Goal: Information Seeking & Learning: Learn about a topic

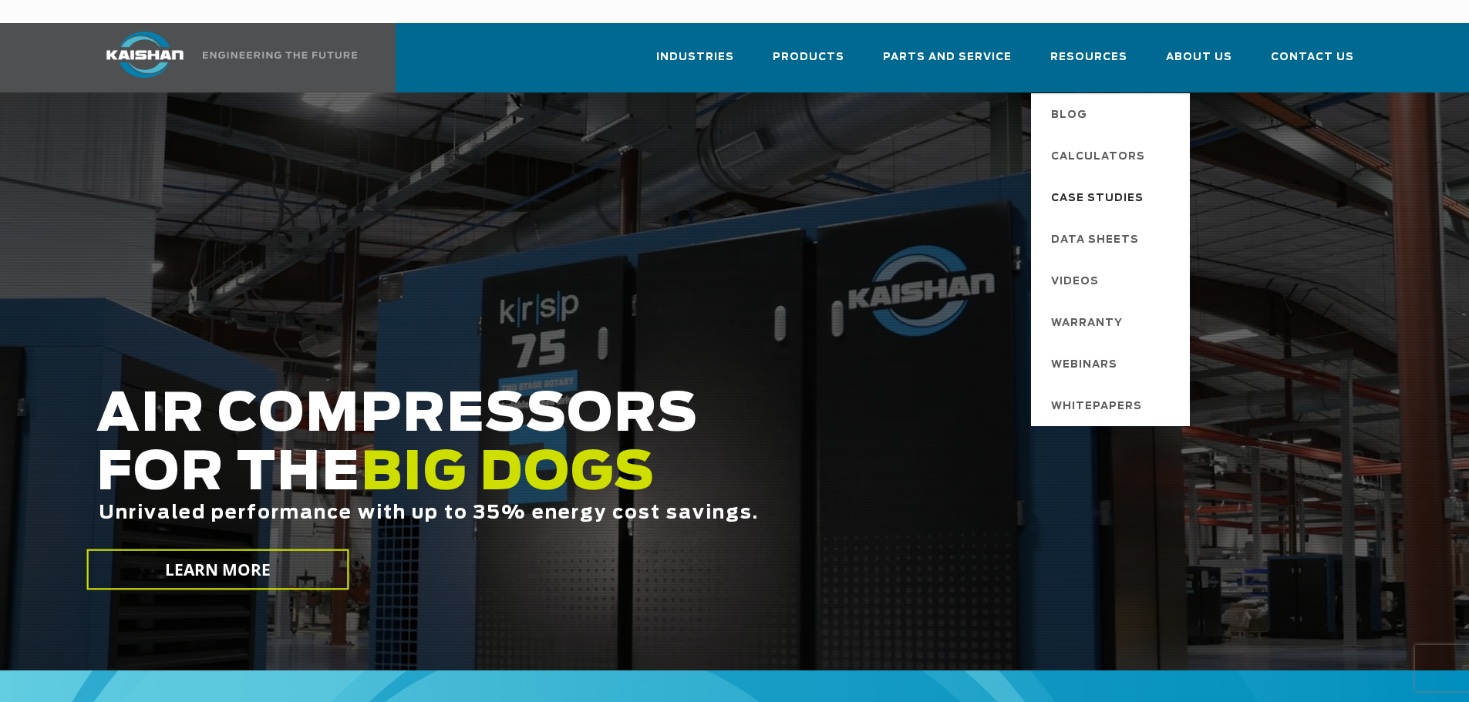
click at [1081, 186] on span "Case Studies" at bounding box center [1097, 199] width 93 height 26
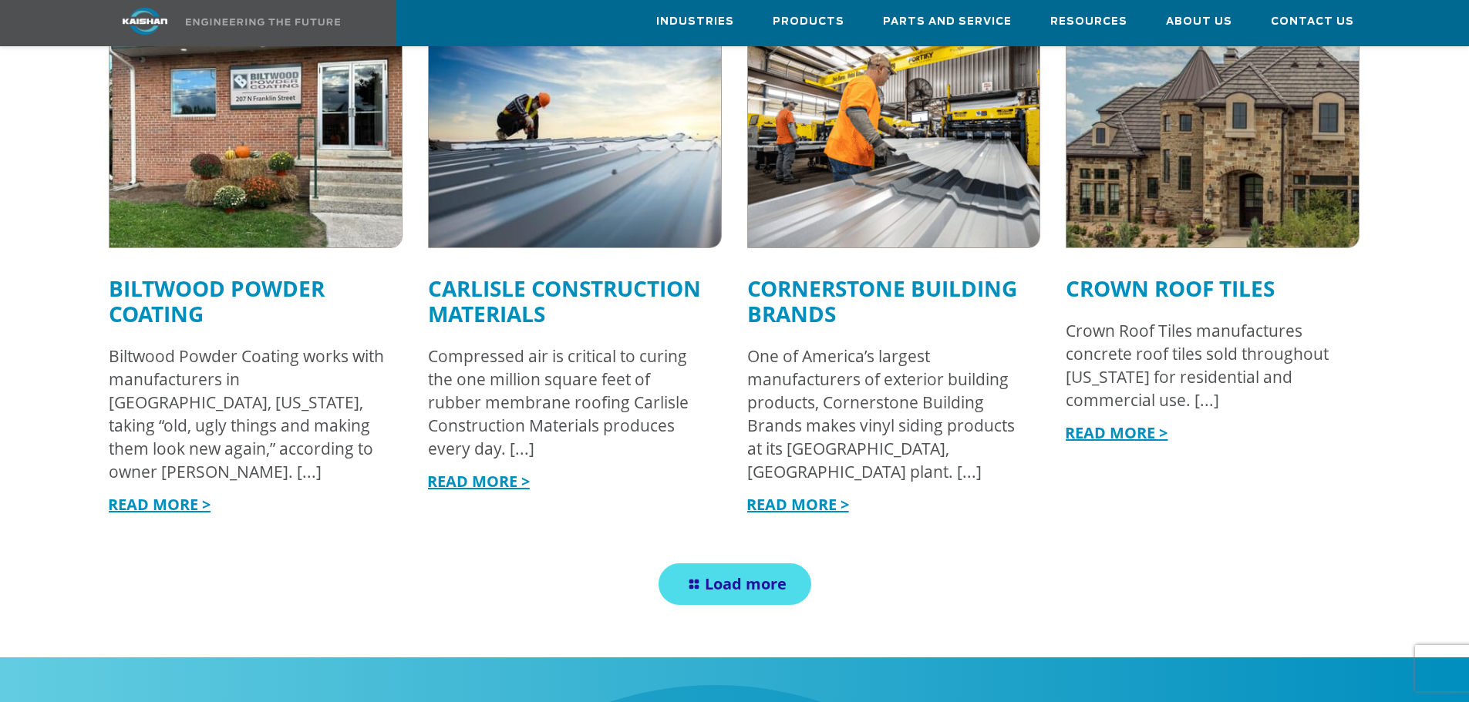
scroll to position [1773, 0]
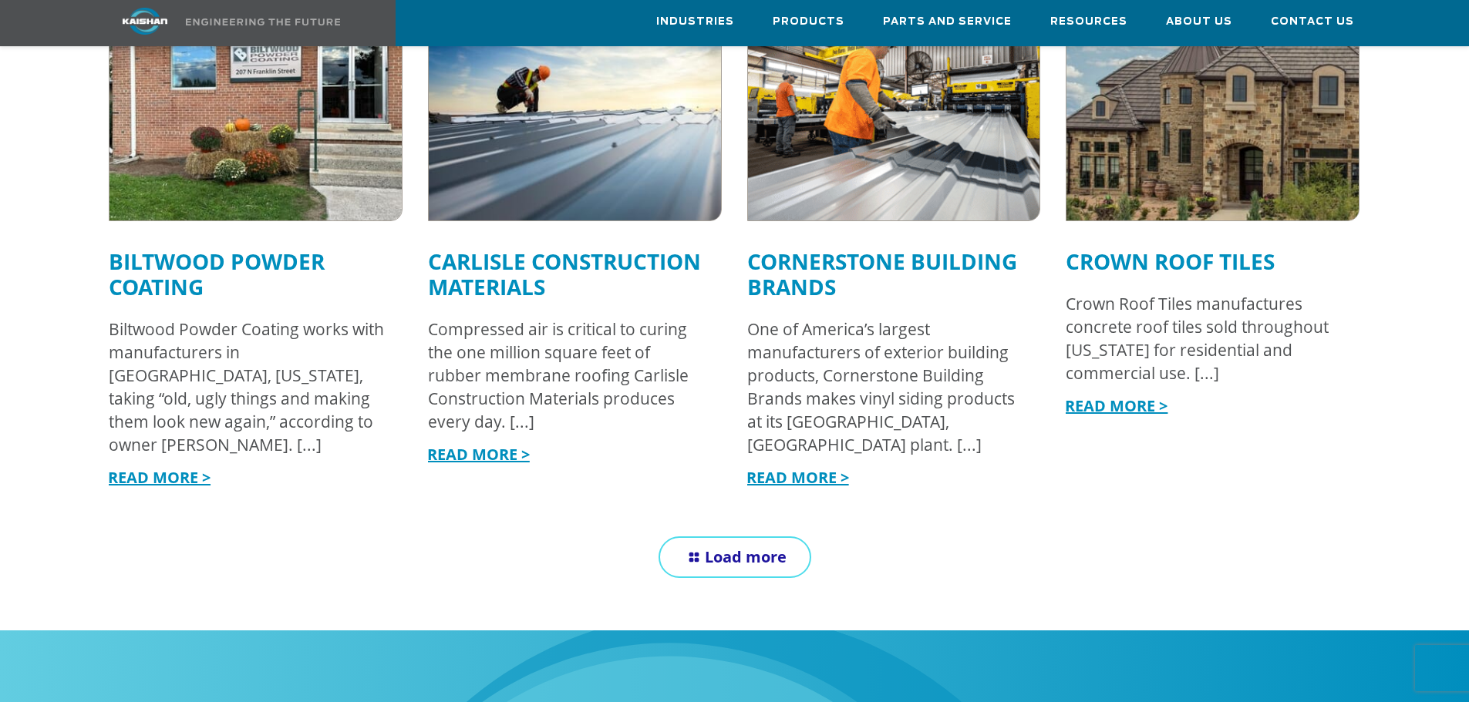
click at [722, 547] on span "Load more" at bounding box center [746, 557] width 82 height 21
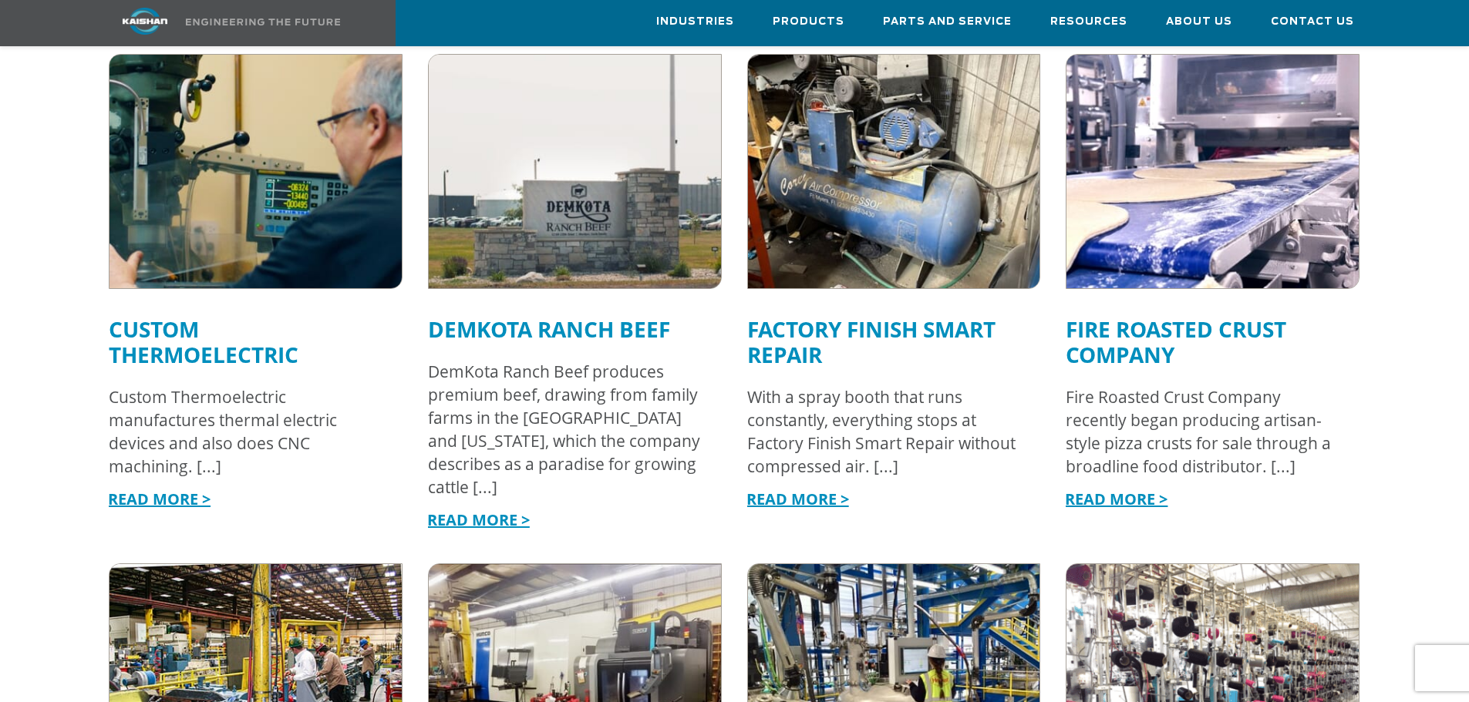
scroll to position [2621, 0]
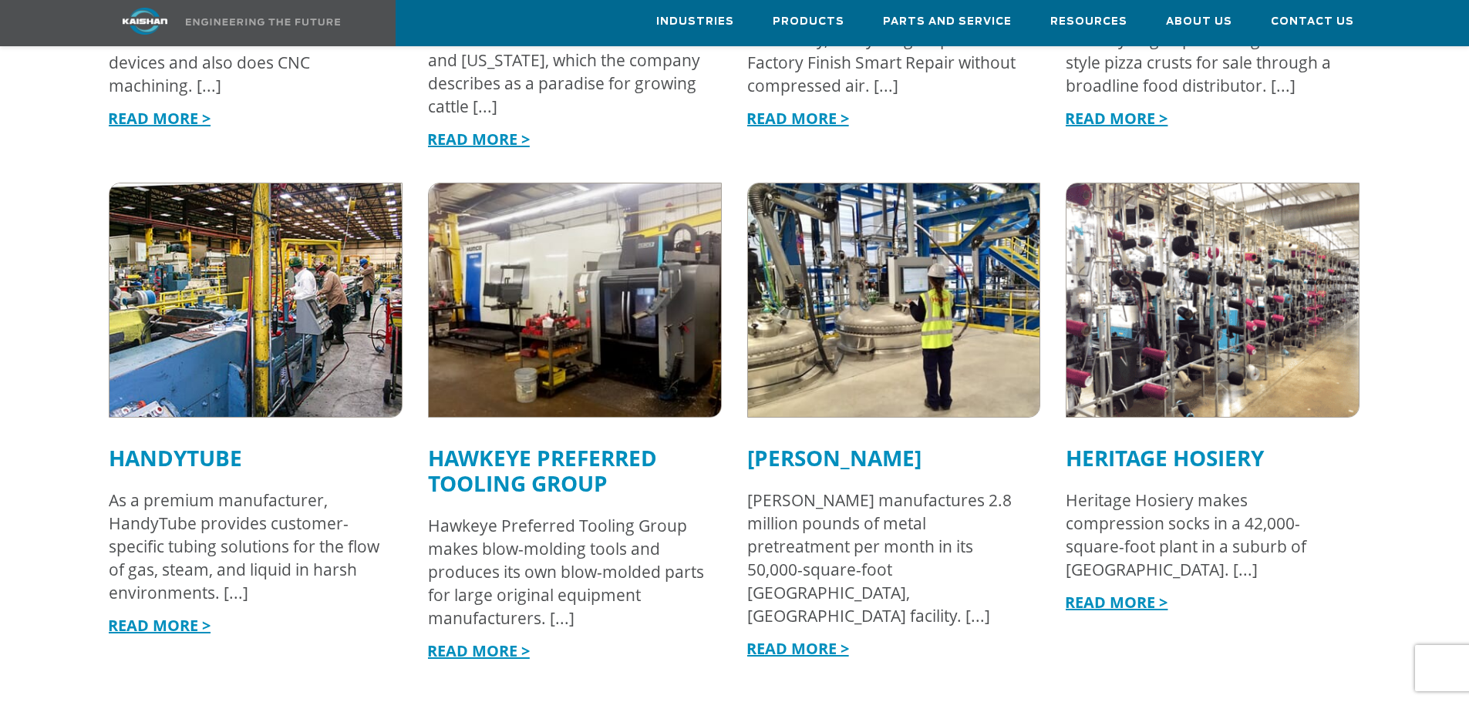
click at [593, 301] on img at bounding box center [575, 300] width 322 height 257
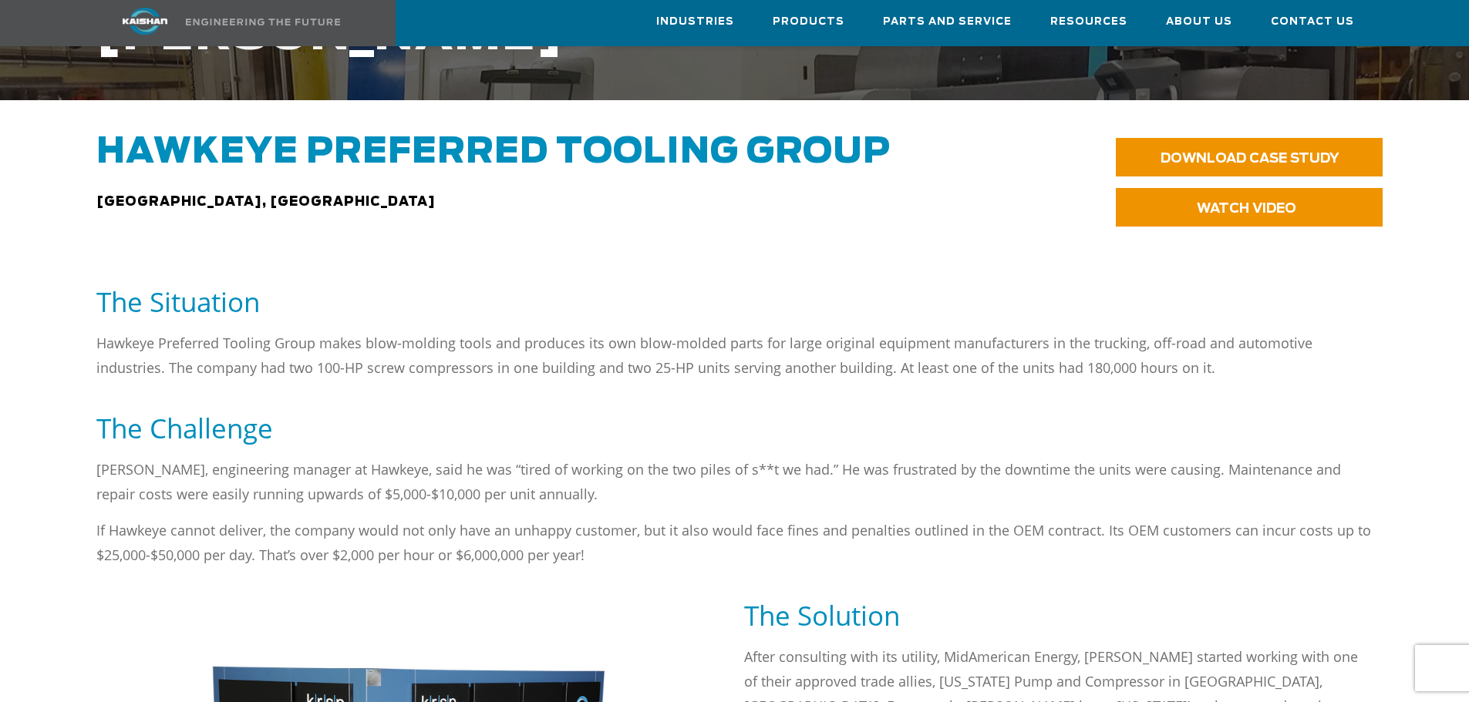
scroll to position [308, 0]
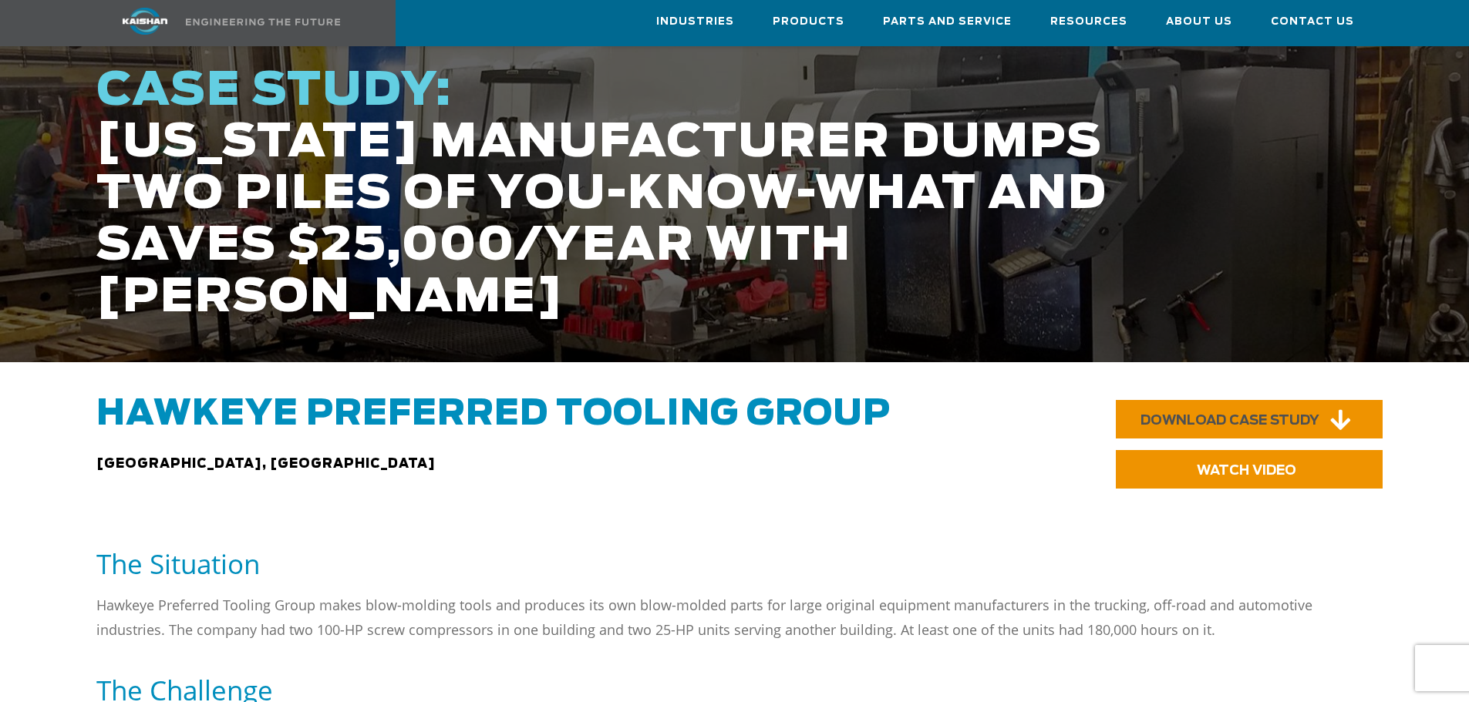
click at [1170, 414] on span "DOWNLOAD CASE STUDY" at bounding box center [1229, 420] width 179 height 13
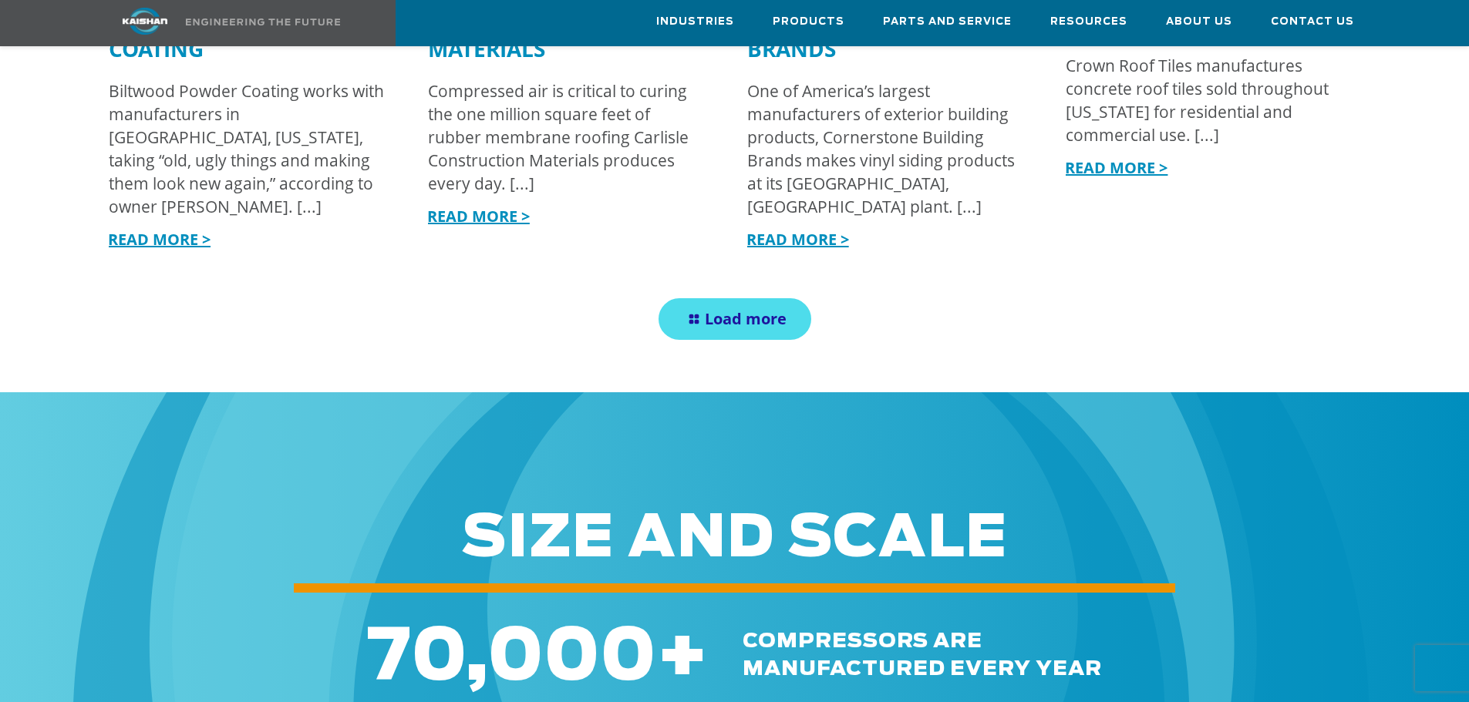
scroll to position [1850, 0]
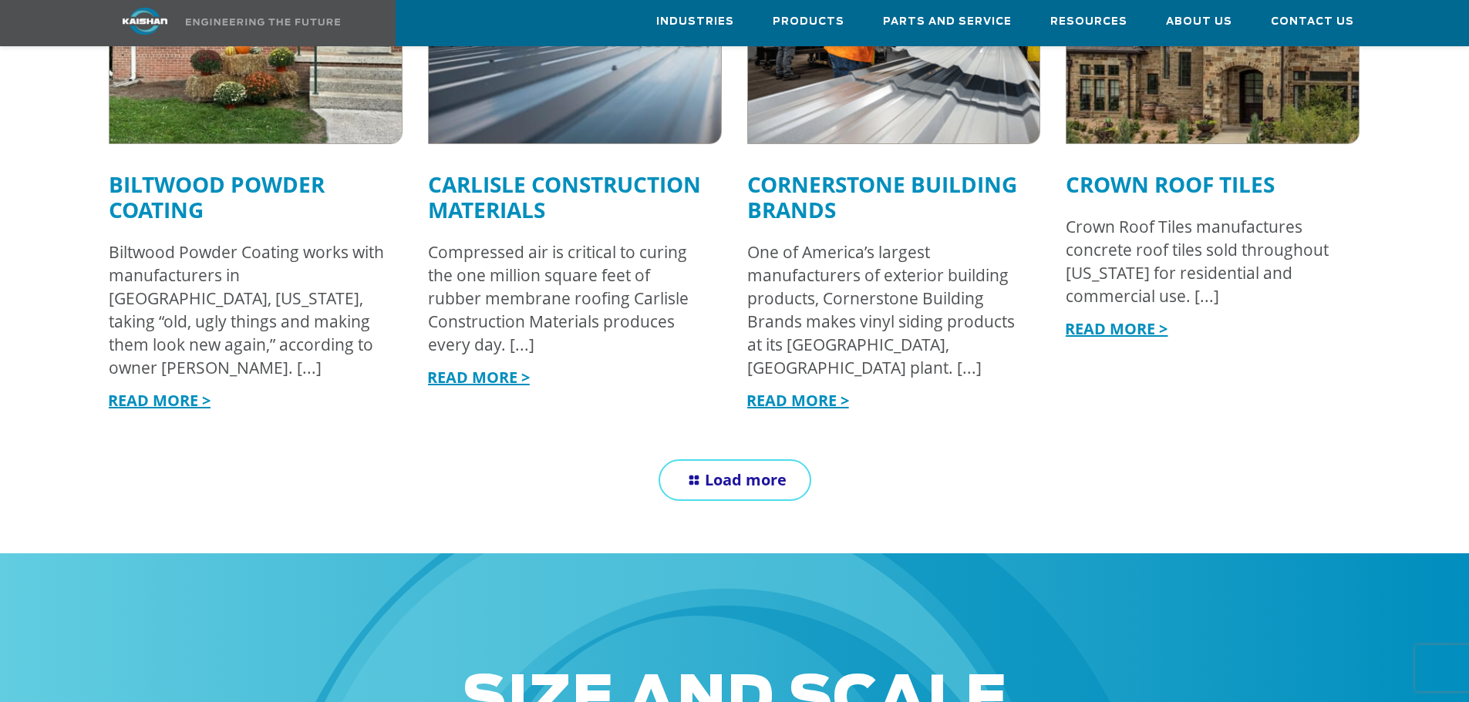
click at [700, 470] on icon at bounding box center [694, 479] width 22 height 19
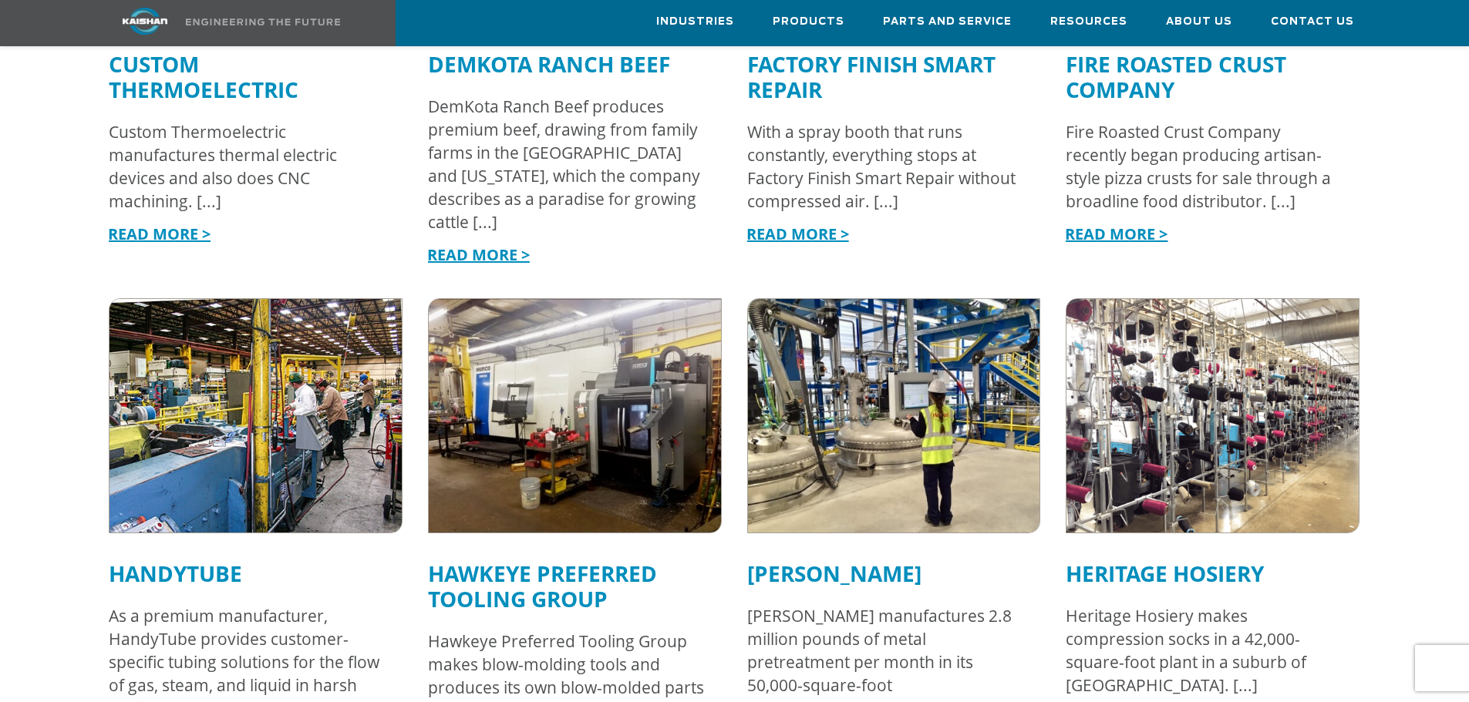
scroll to position [2544, 0]
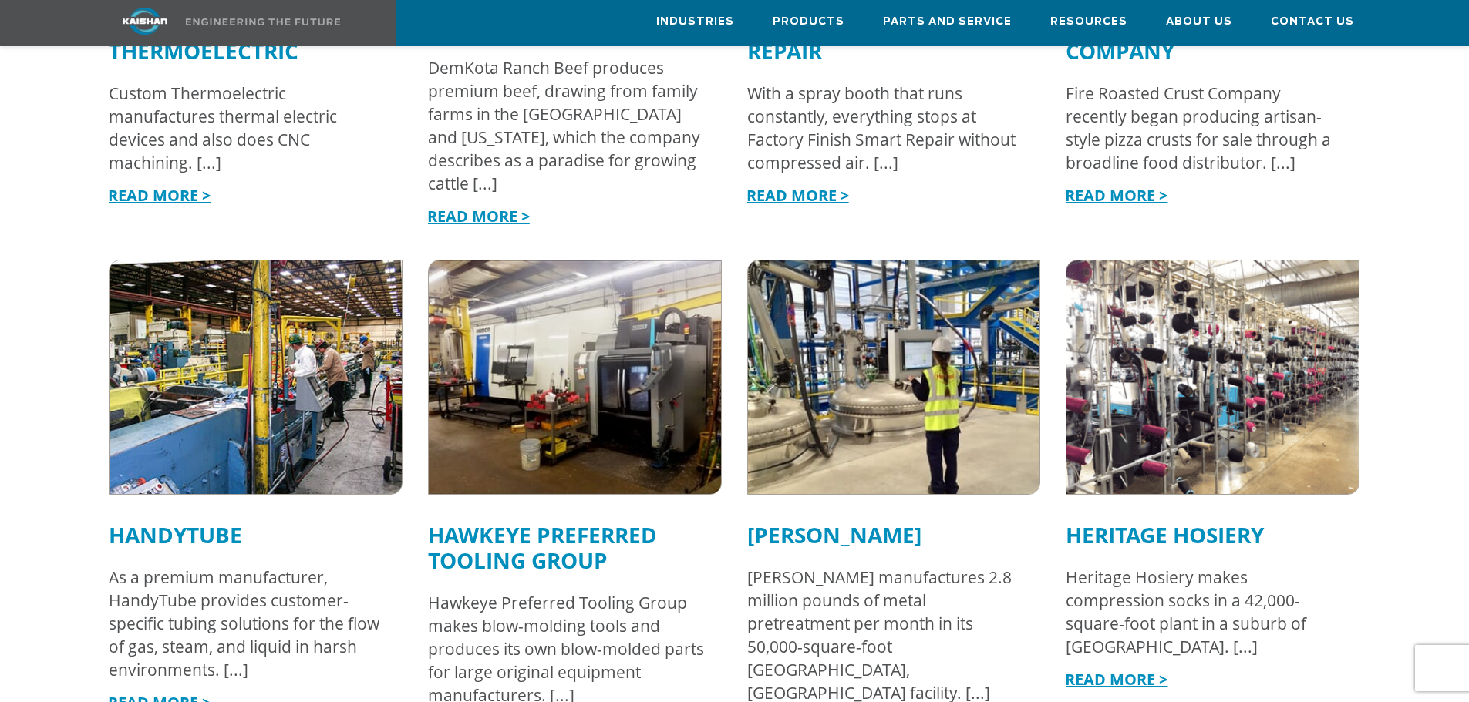
click at [914, 396] on img at bounding box center [894, 377] width 322 height 257
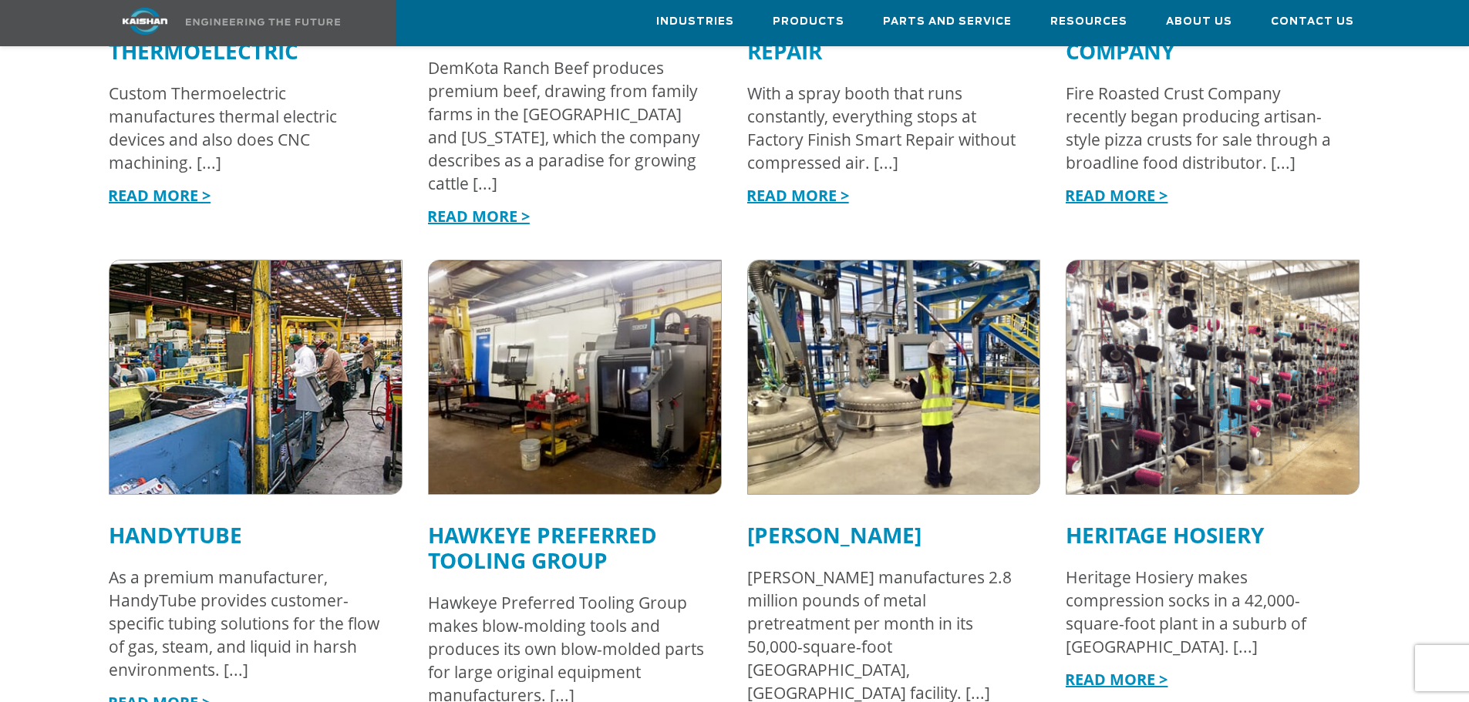
click at [1201, 358] on img at bounding box center [1213, 377] width 322 height 257
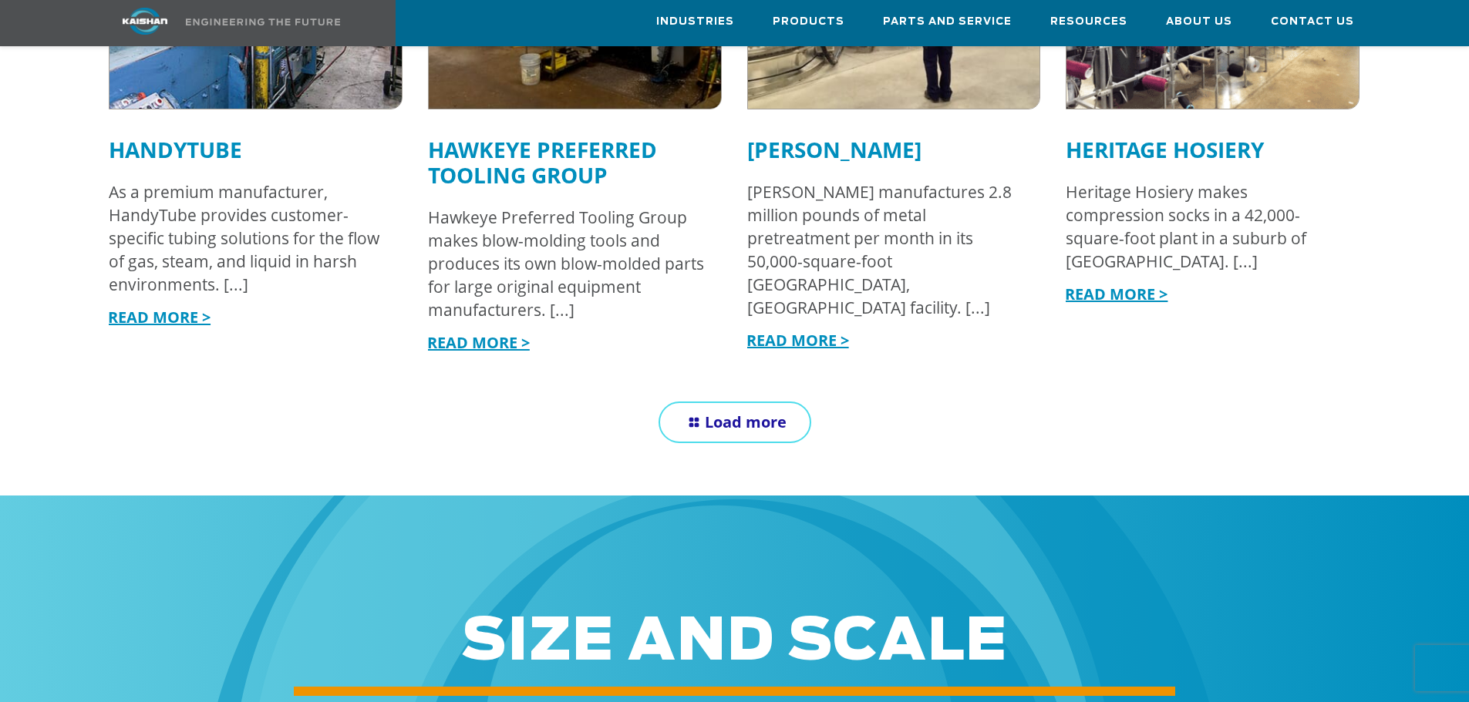
click at [772, 412] on span "Load more" at bounding box center [746, 422] width 82 height 21
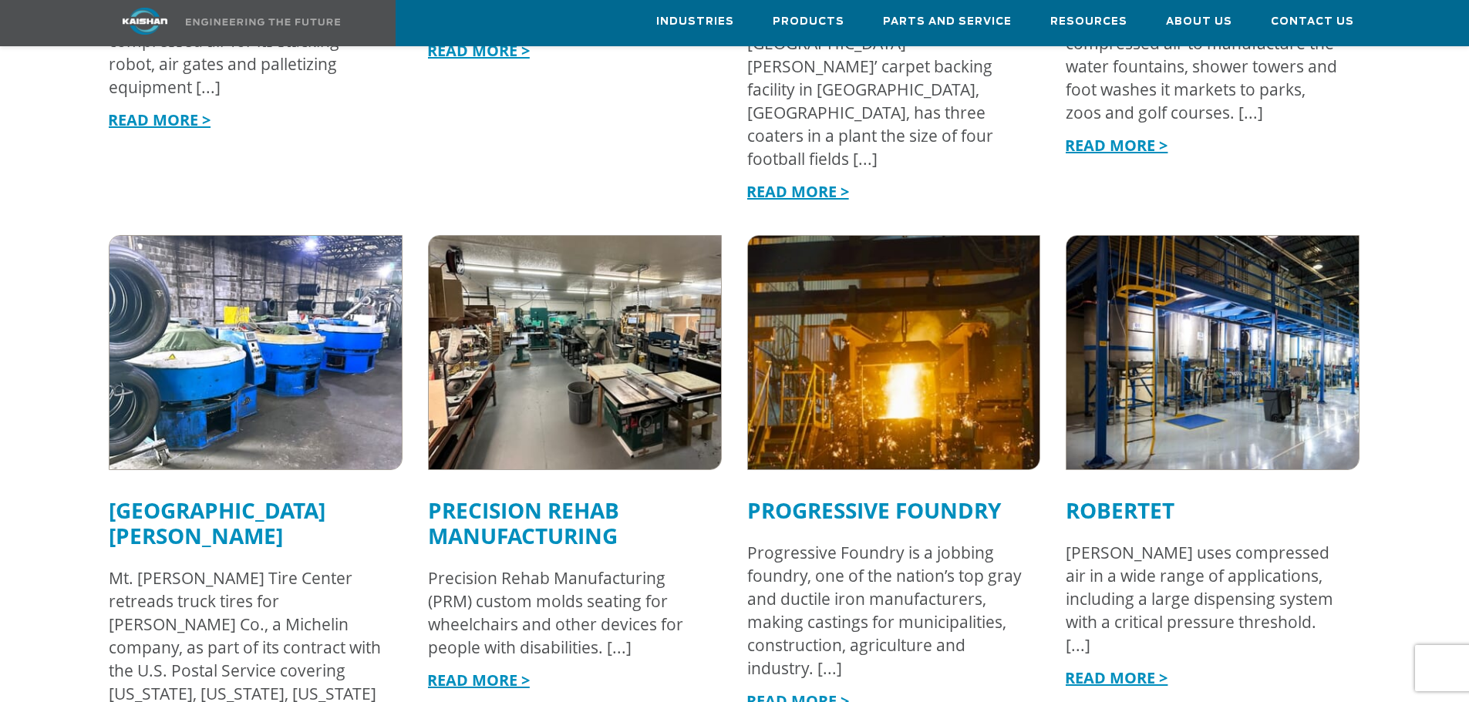
scroll to position [3778, 0]
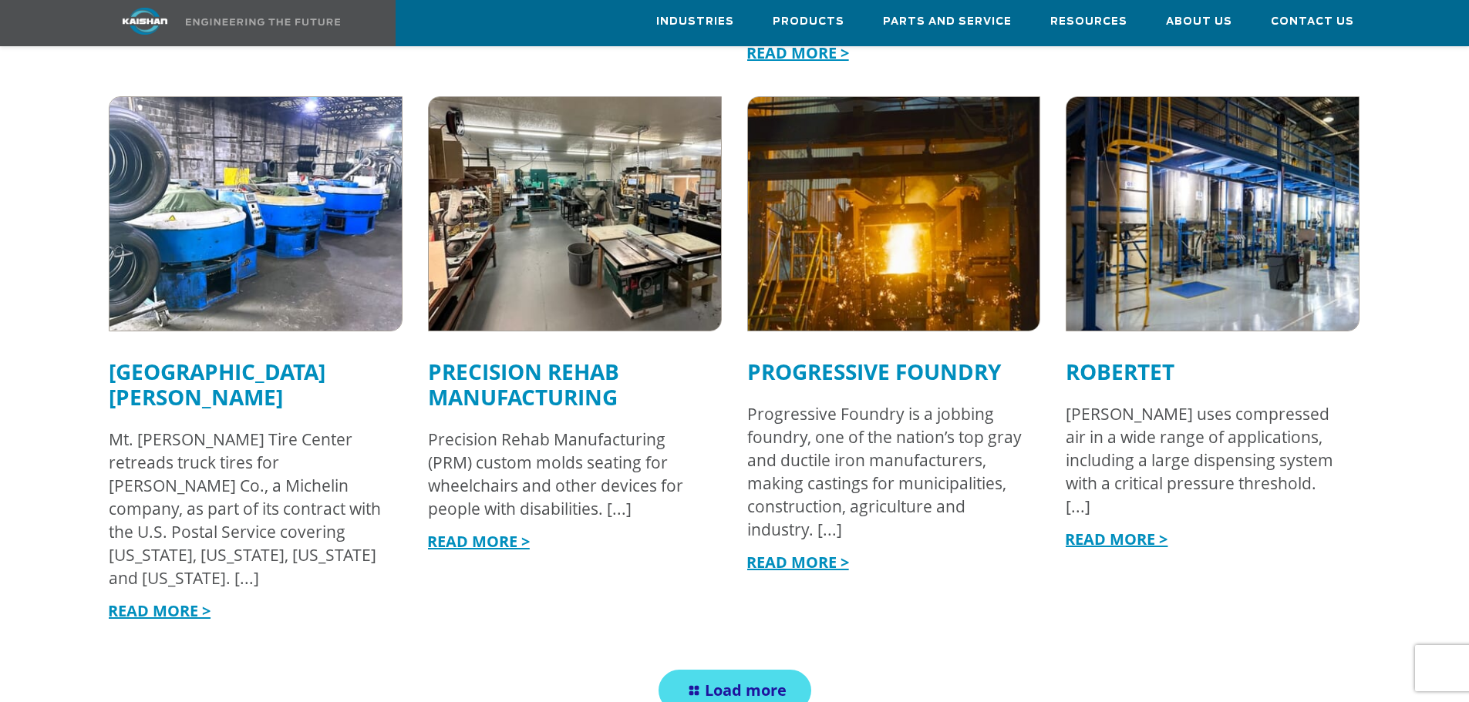
click at [1208, 153] on img at bounding box center [1213, 214] width 322 height 257
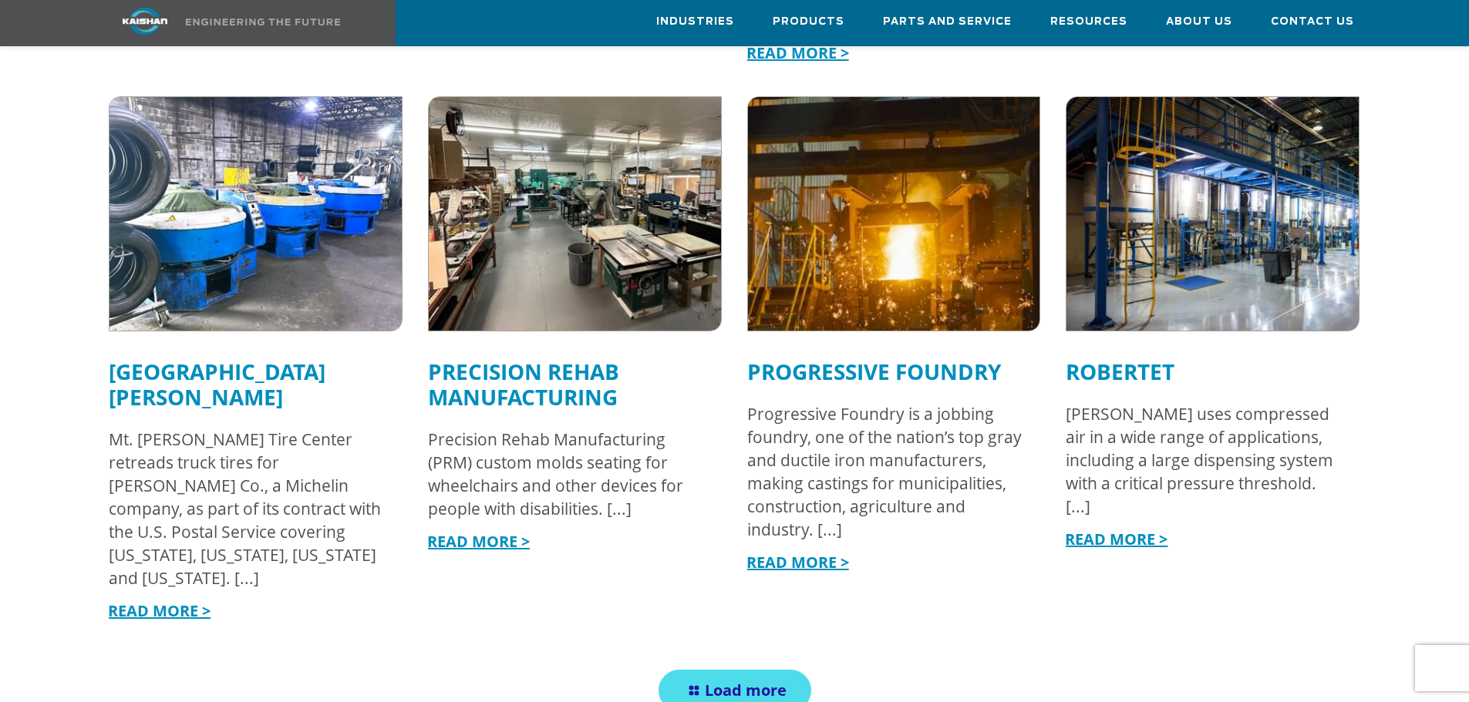
click at [924, 157] on img at bounding box center [894, 214] width 322 height 257
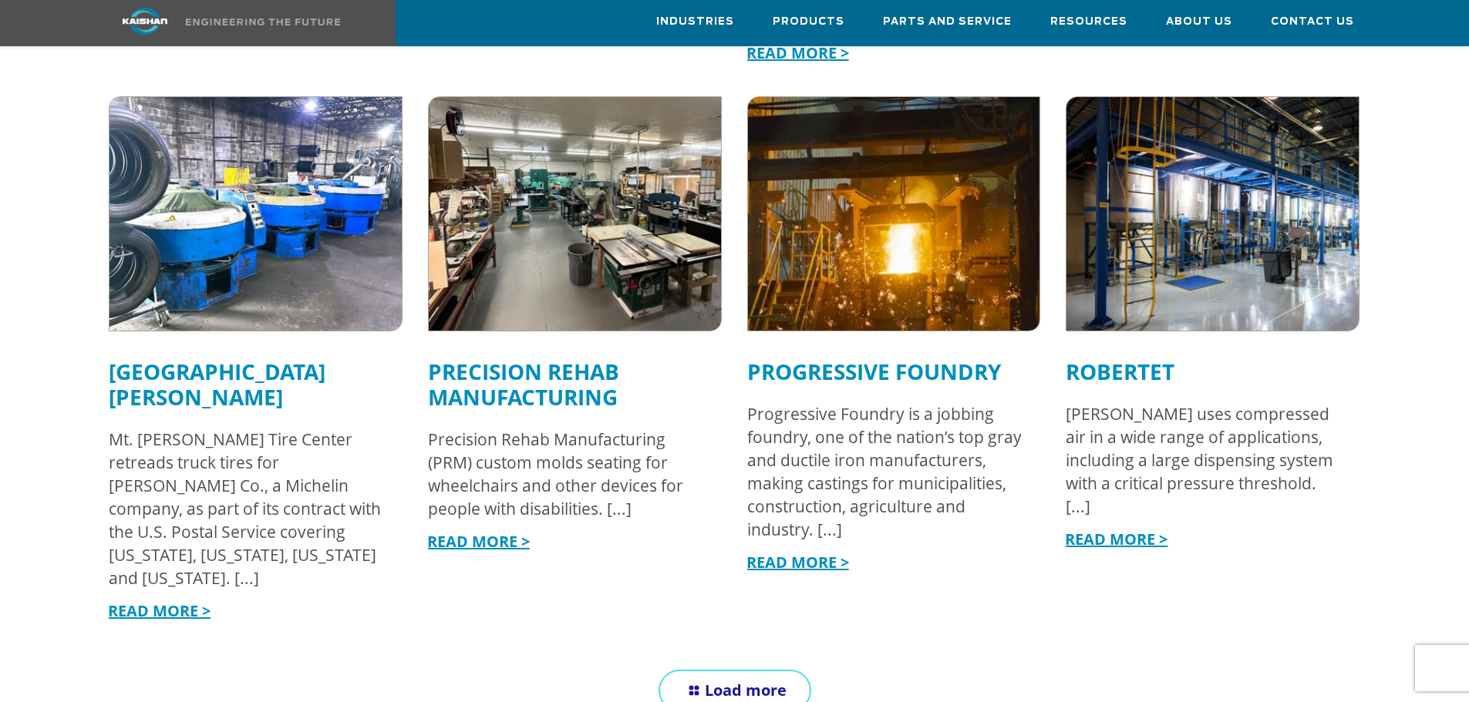
click at [774, 680] on span "Load more" at bounding box center [746, 690] width 82 height 21
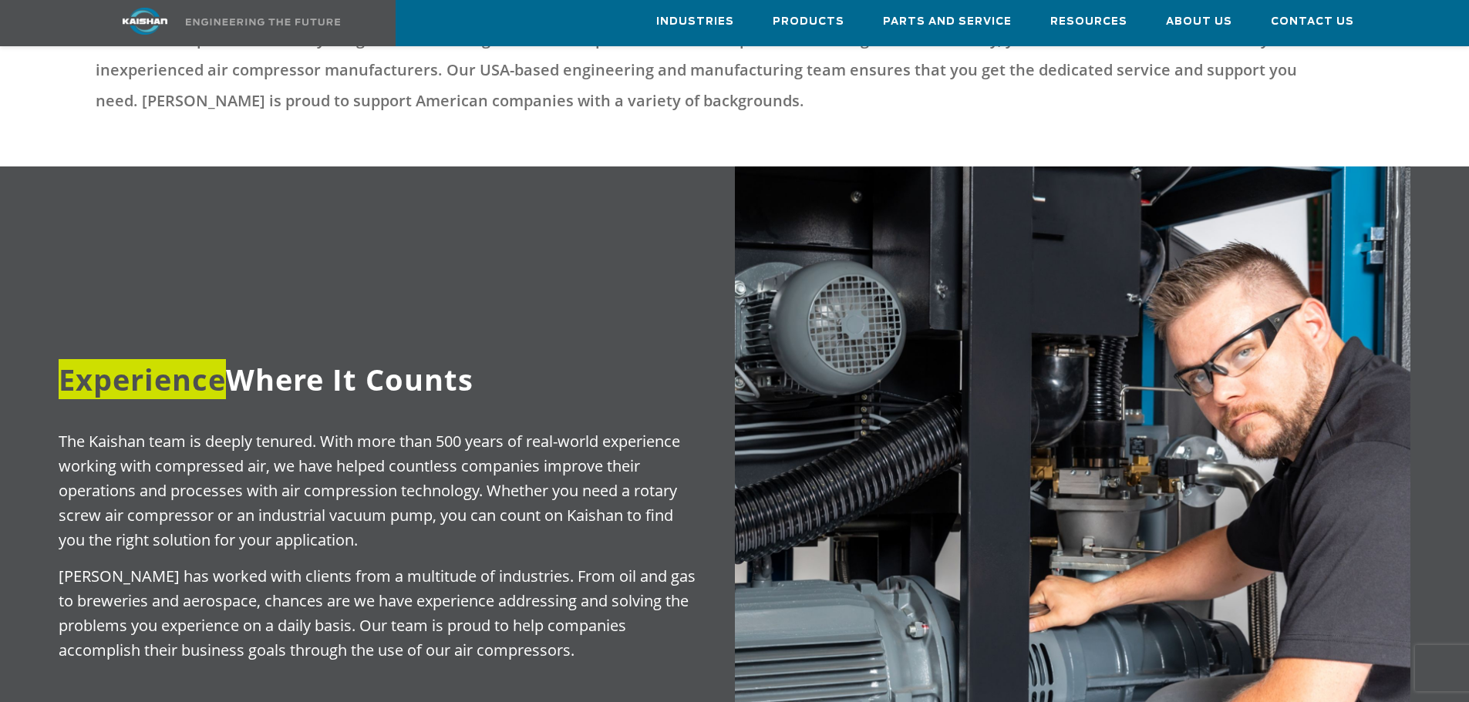
scroll to position [0, 0]
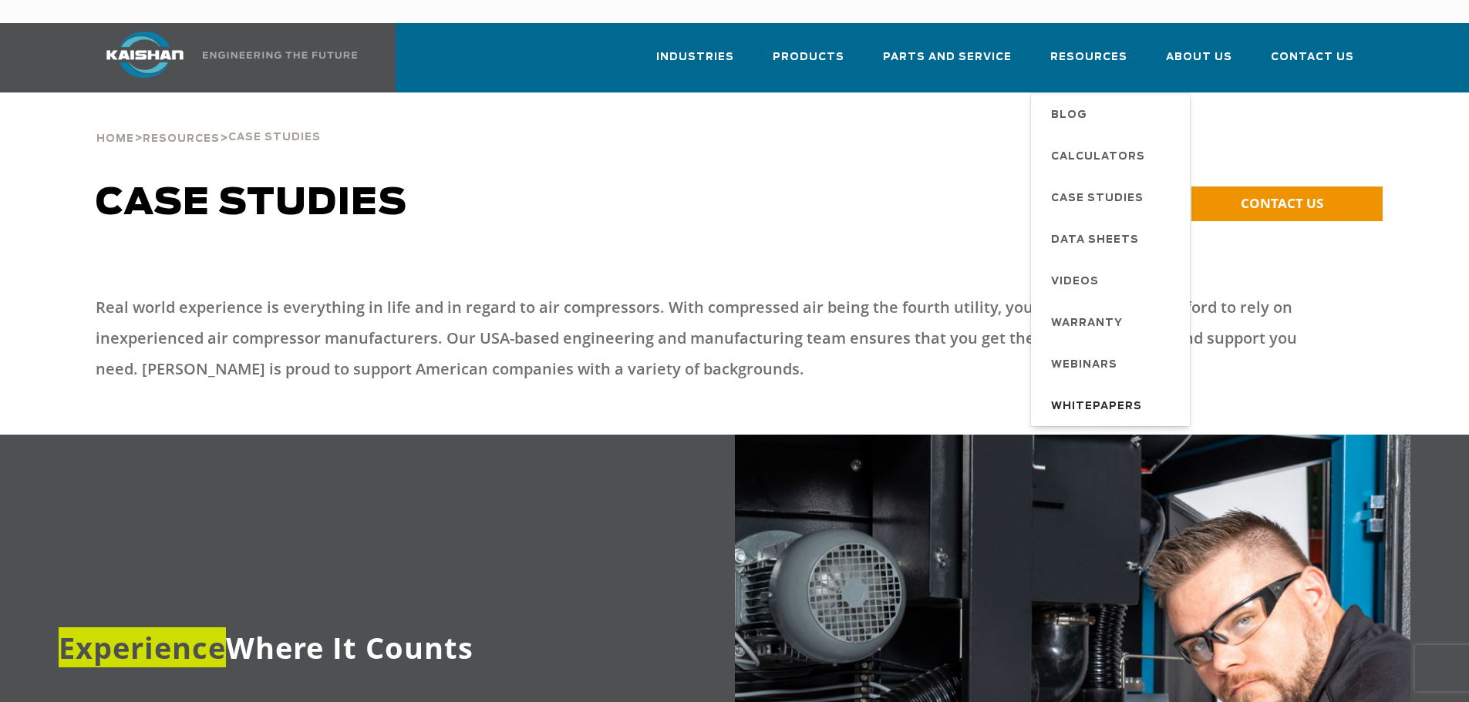
click at [1116, 394] on span "Whitepapers" at bounding box center [1096, 407] width 91 height 26
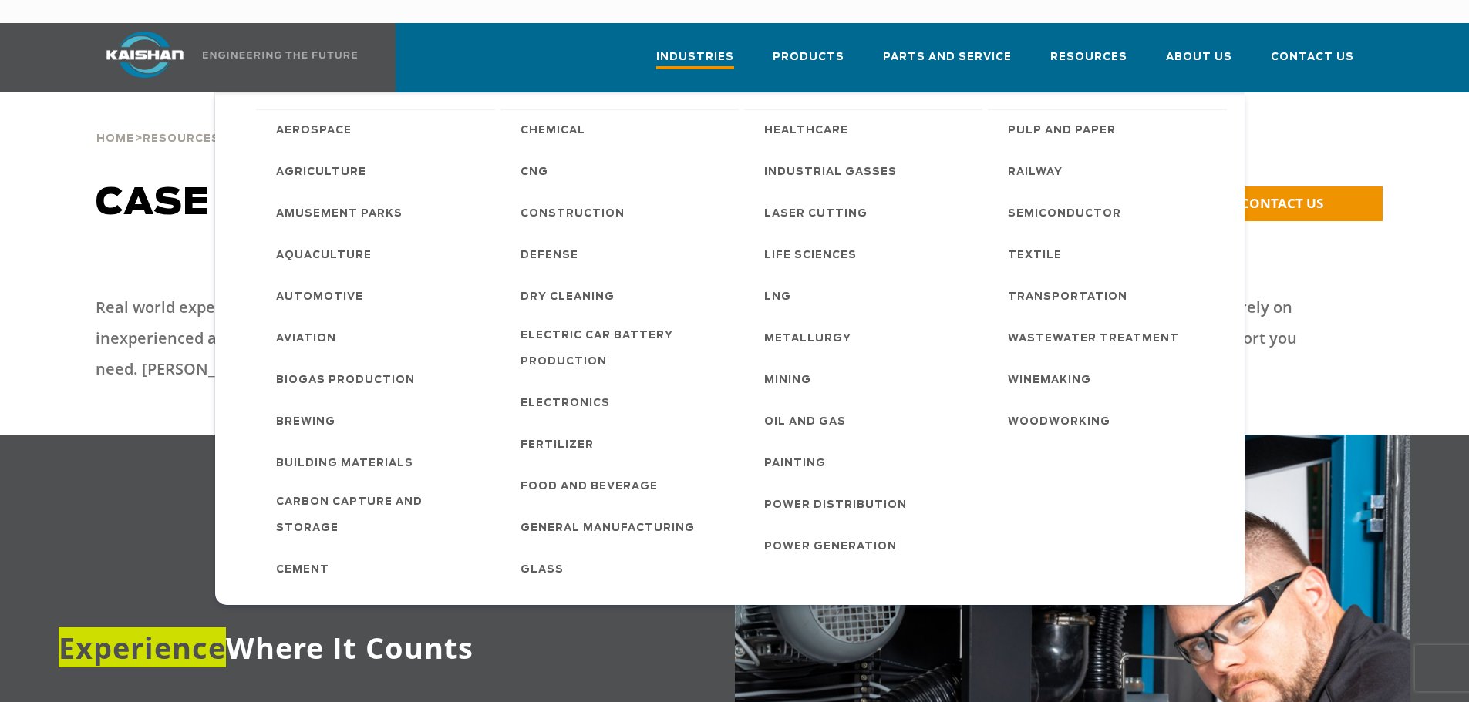
click at [700, 50] on link "Industries" at bounding box center [695, 65] width 78 height 56
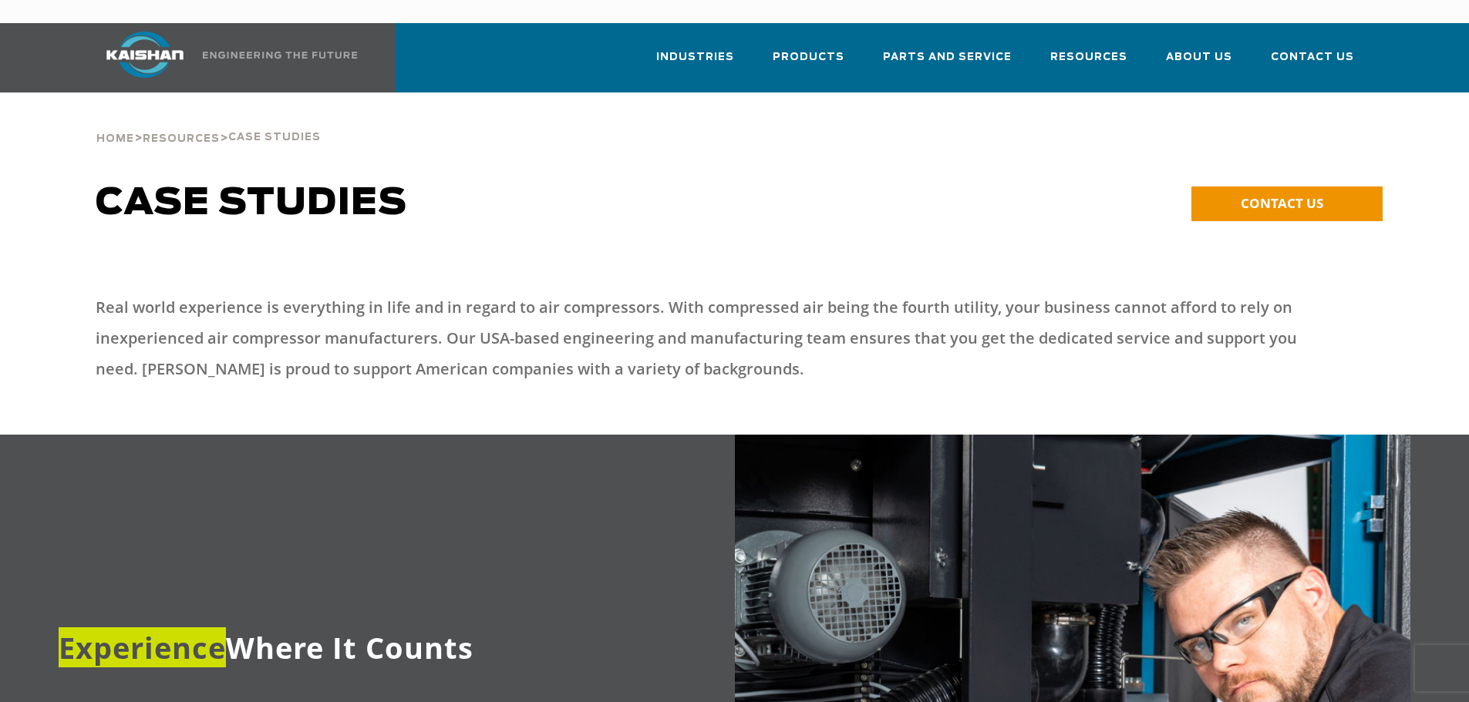
click at [177, 36] on img at bounding box center [145, 55] width 116 height 46
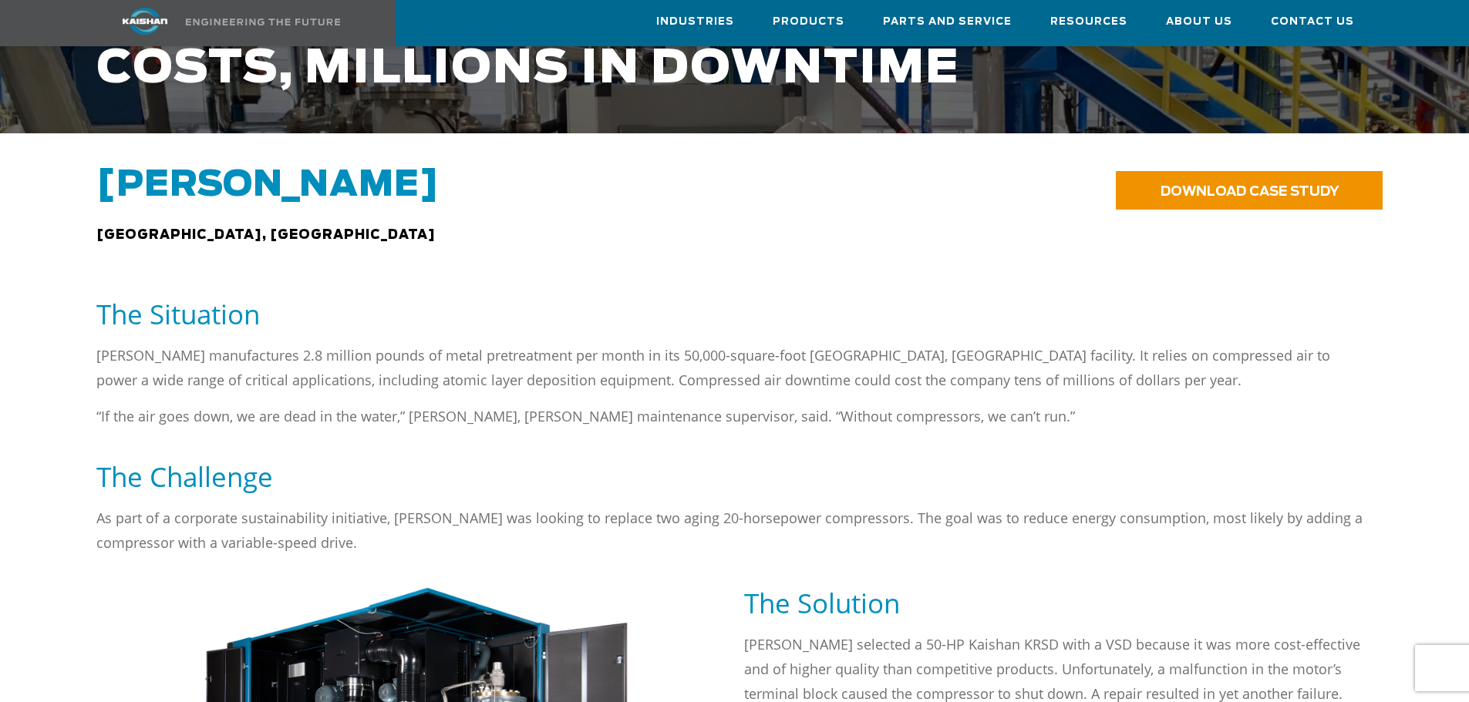
scroll to position [386, 0]
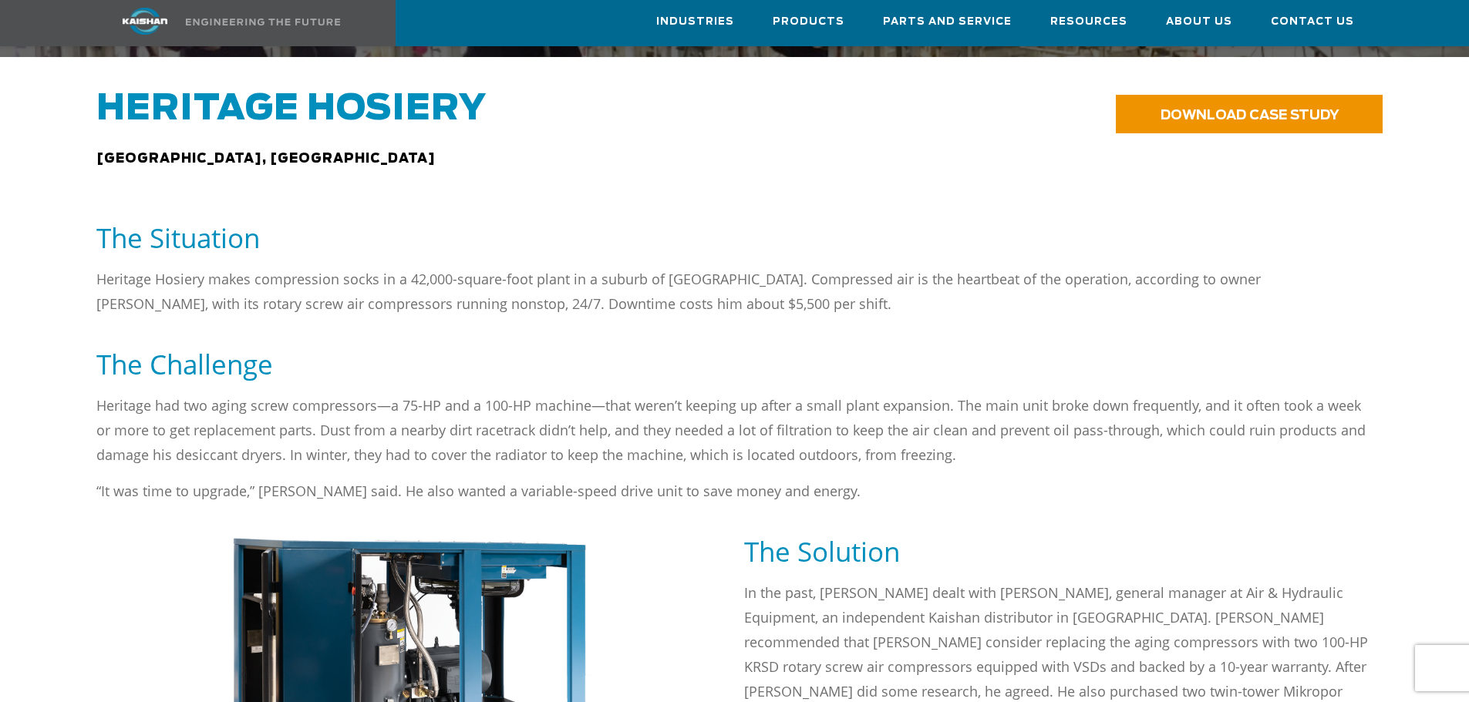
scroll to position [848, 0]
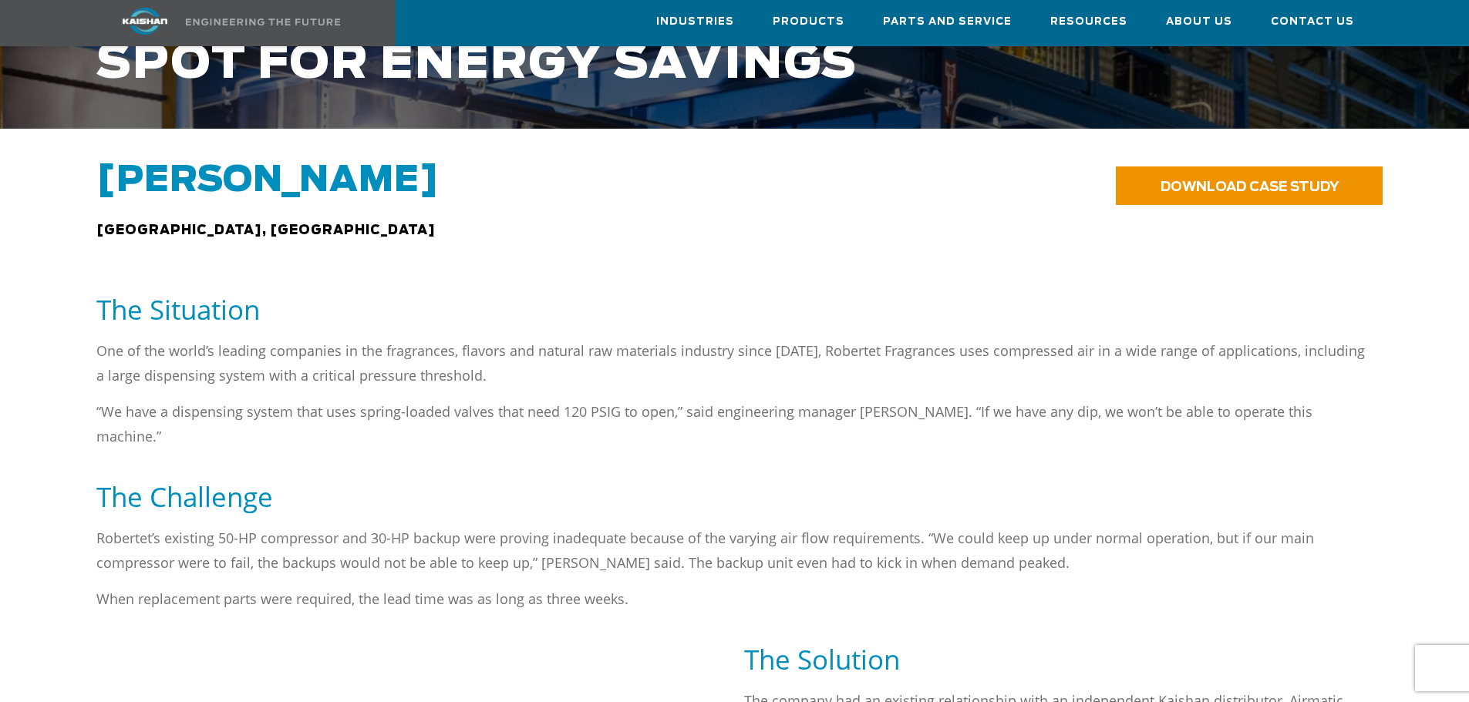
scroll to position [308, 0]
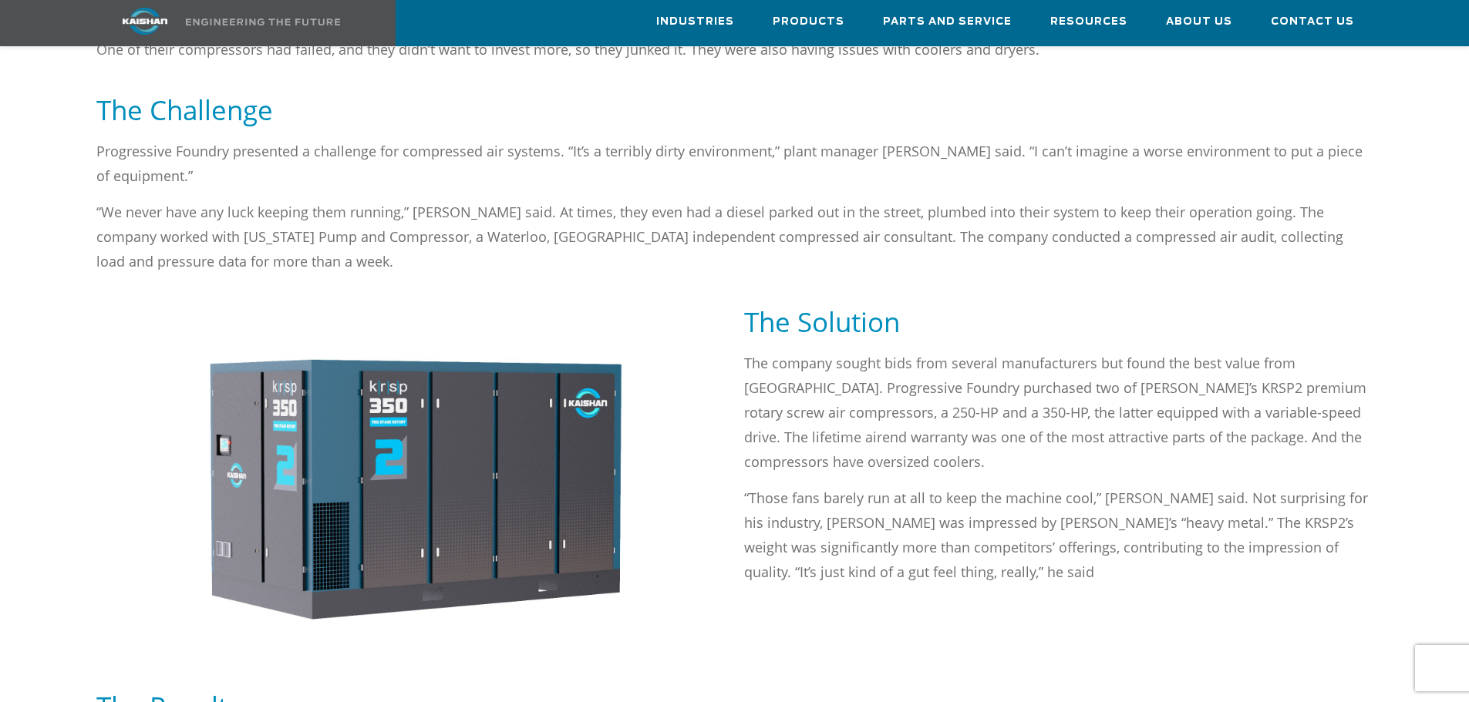
scroll to position [540, 0]
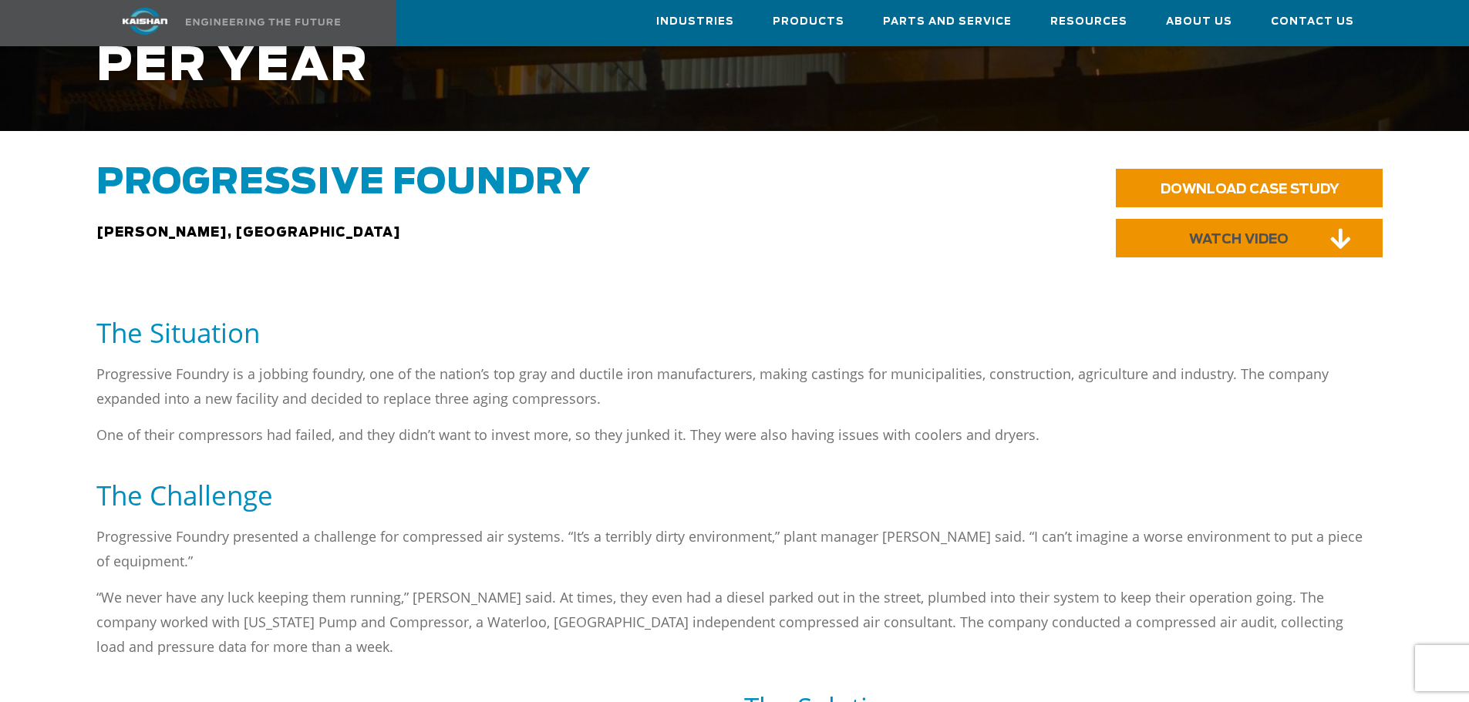
click at [1146, 227] on link "WATCH VIDEO" at bounding box center [1249, 238] width 267 height 39
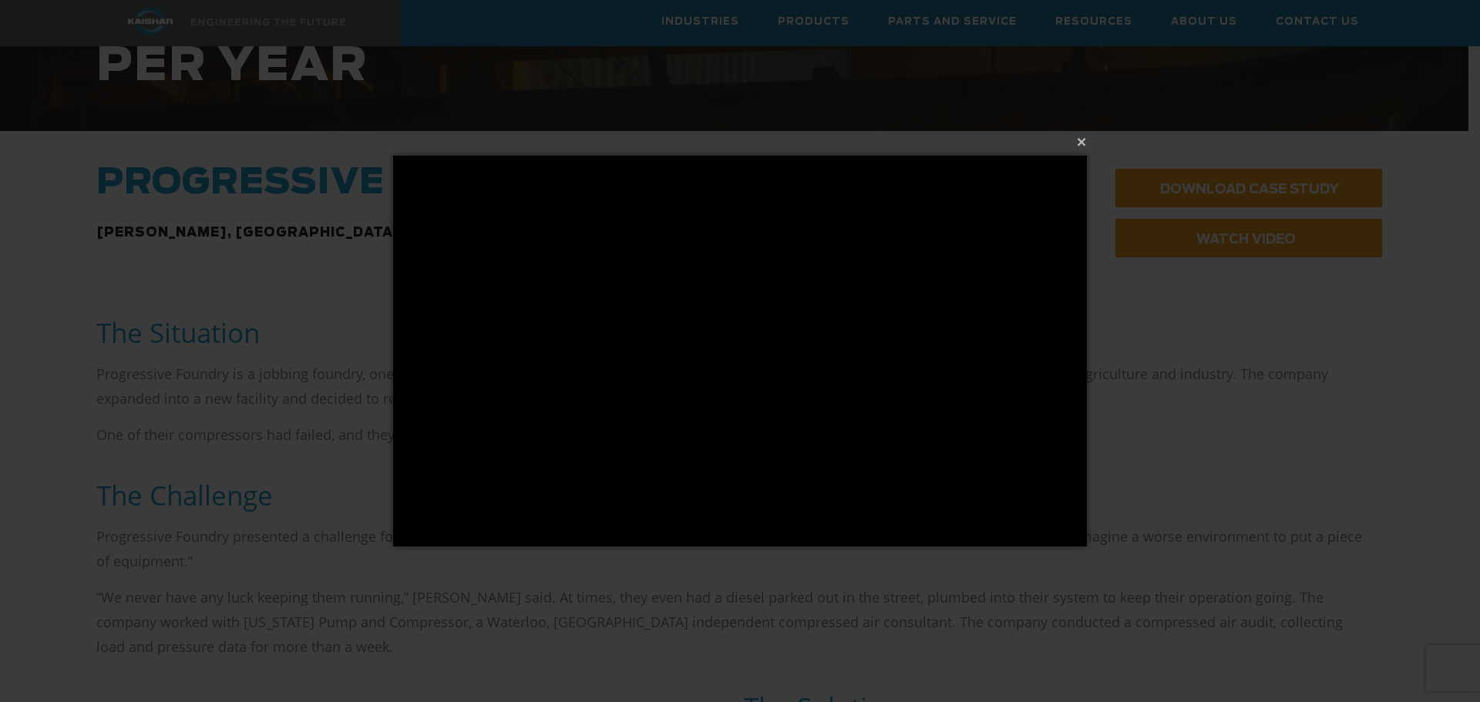
click at [1131, 261] on div "× Loading..." at bounding box center [740, 351] width 1480 height 702
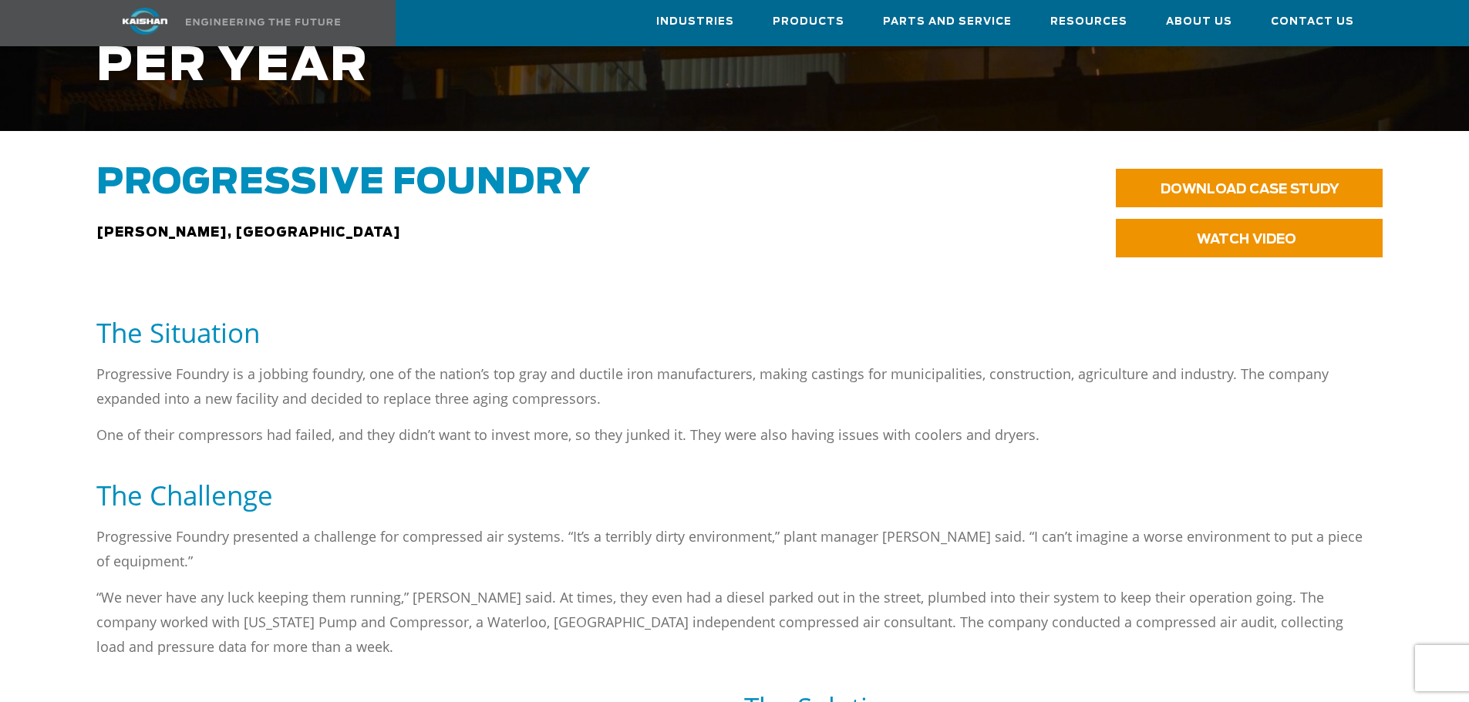
click at [943, 300] on div at bounding box center [735, 495] width 1352 height 390
click at [1207, 233] on span "WATCH VIDEO" at bounding box center [1238, 239] width 99 height 13
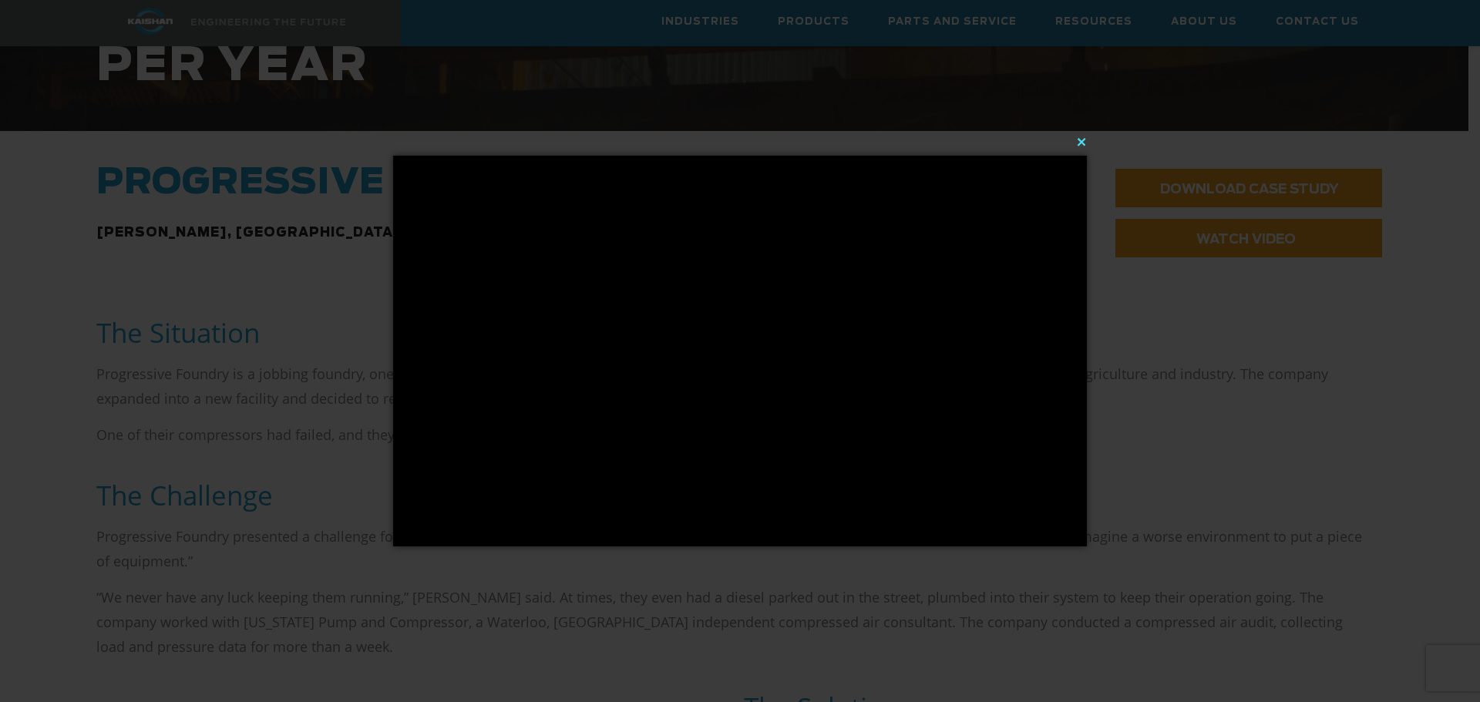
click at [423, 153] on button "×" at bounding box center [745, 142] width 694 height 34
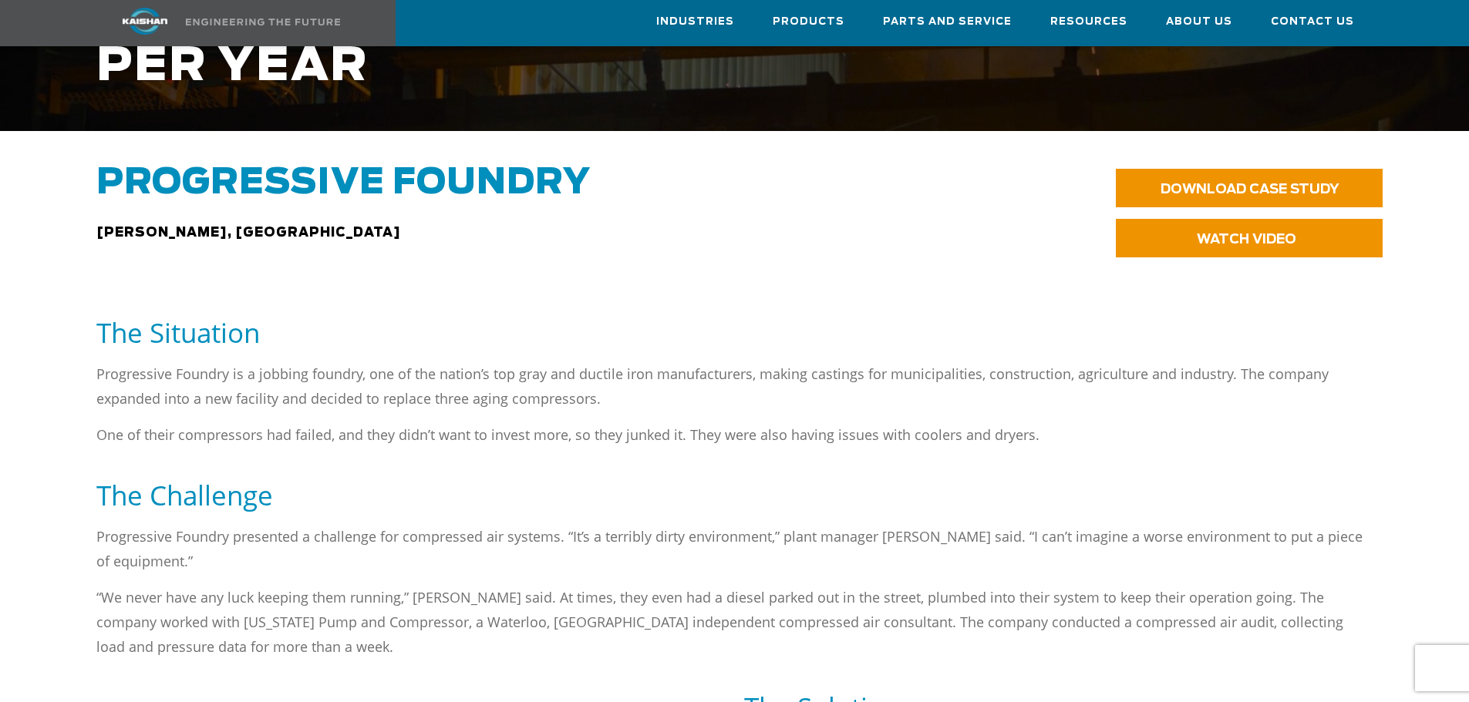
click at [421, 172] on span "Progressive Foundry" at bounding box center [343, 183] width 494 height 35
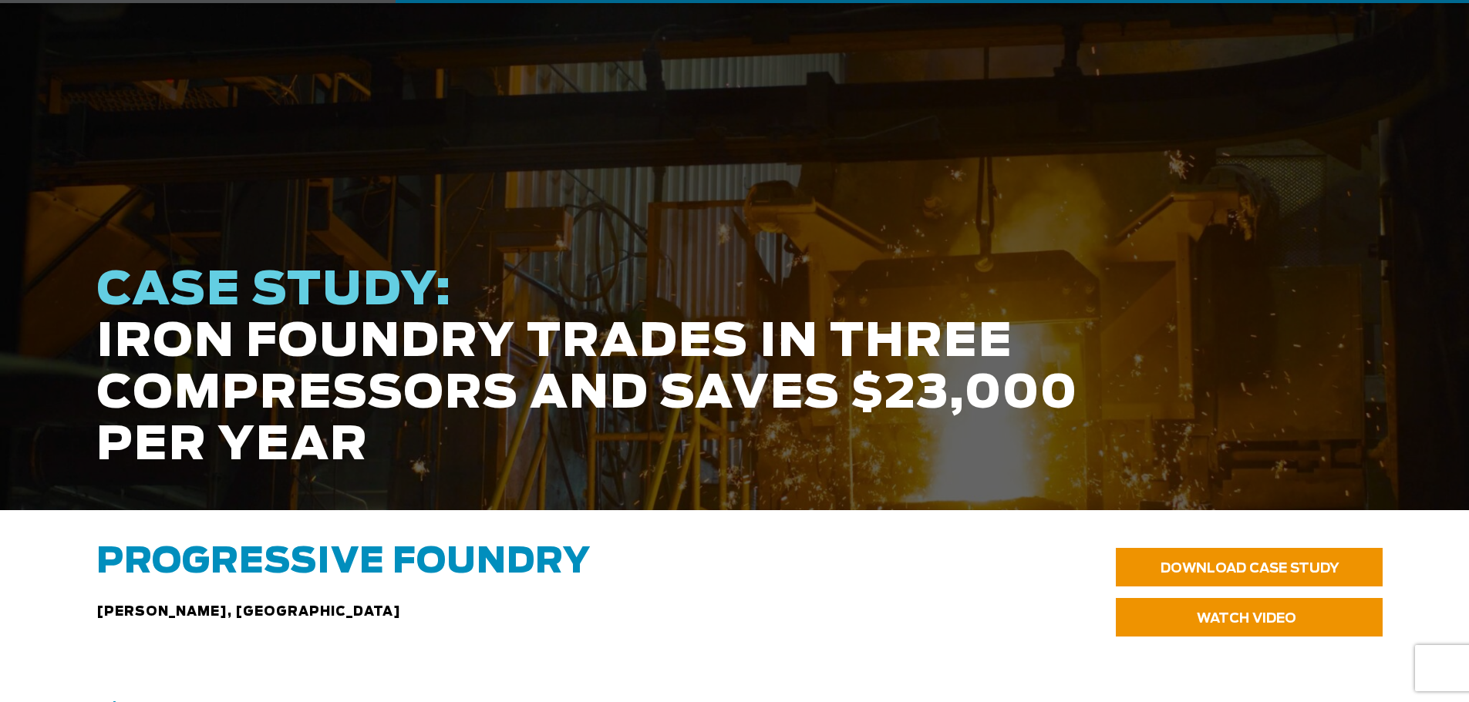
scroll to position [308, 0]
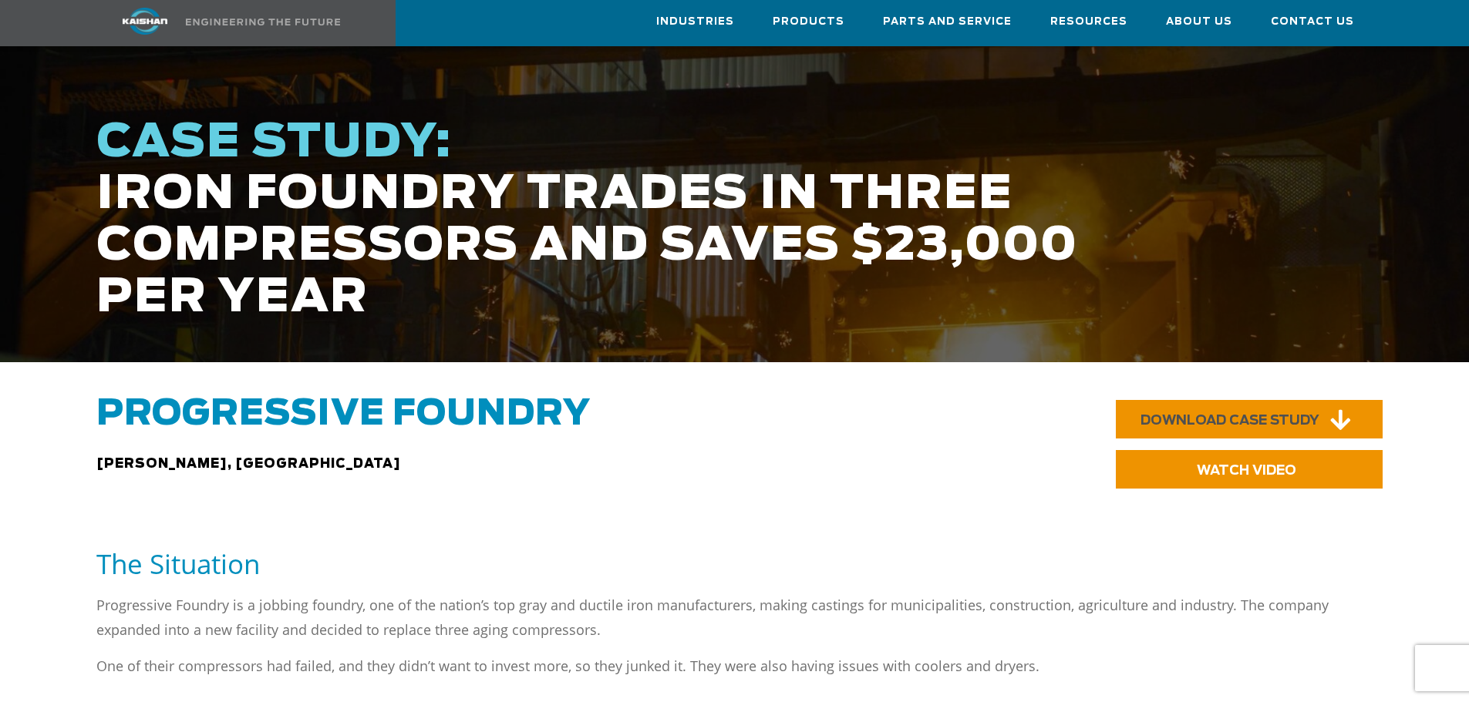
click at [1305, 414] on span "DOWNLOAD CASE STUDY" at bounding box center [1229, 420] width 179 height 13
